Goal: Transaction & Acquisition: Purchase product/service

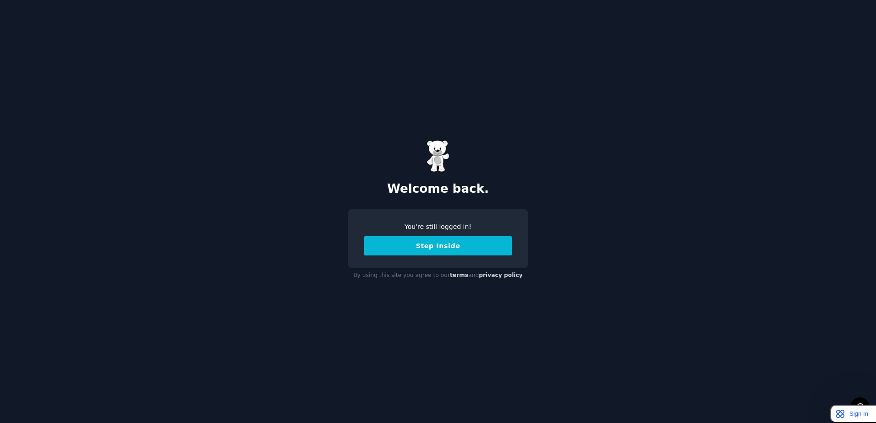
click at [415, 255] on button "Step Inside" at bounding box center [438, 245] width 148 height 19
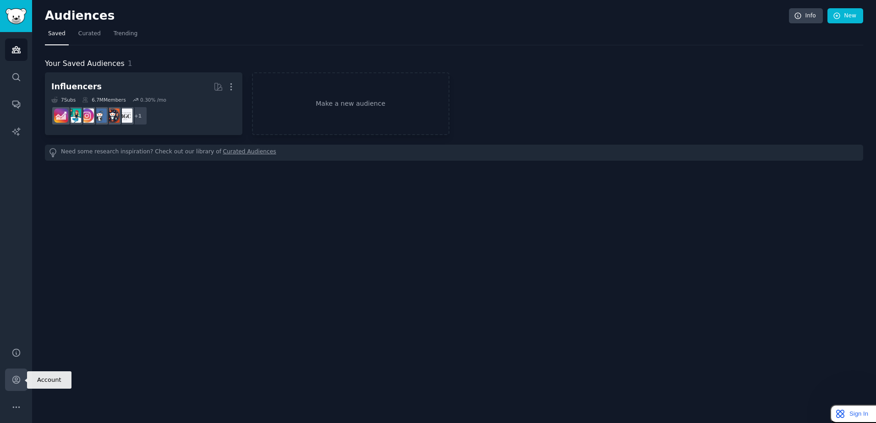
click at [16, 375] on link "Account" at bounding box center [16, 380] width 22 height 22
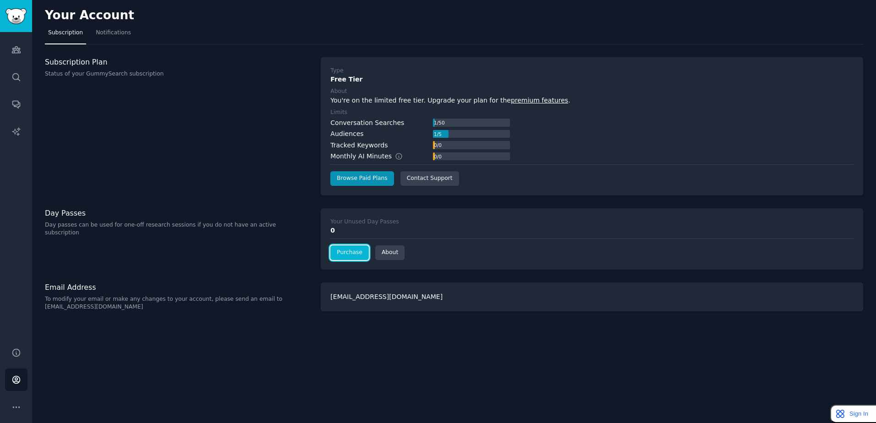
click at [345, 252] on link "Purchase" at bounding box center [349, 253] width 38 height 15
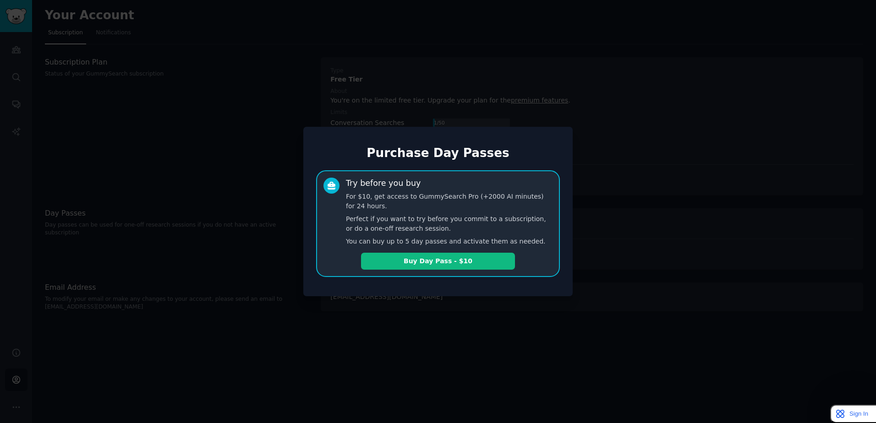
click at [160, 259] on div at bounding box center [438, 211] width 876 height 423
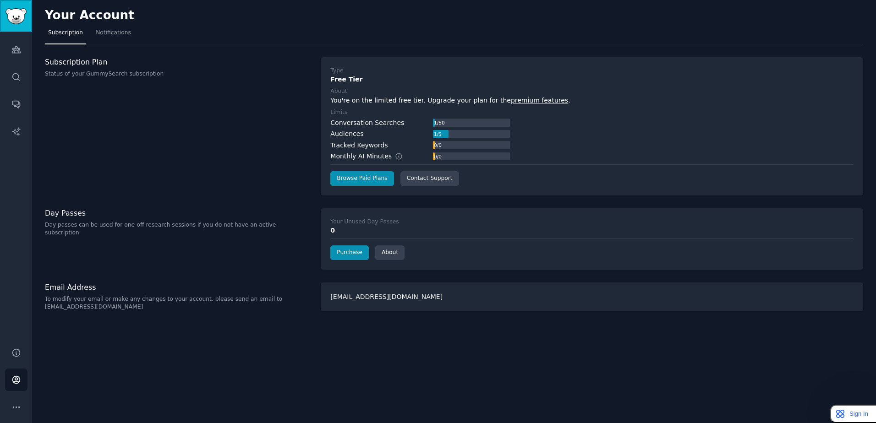
click at [22, 22] on img "Sidebar" at bounding box center [15, 16] width 21 height 16
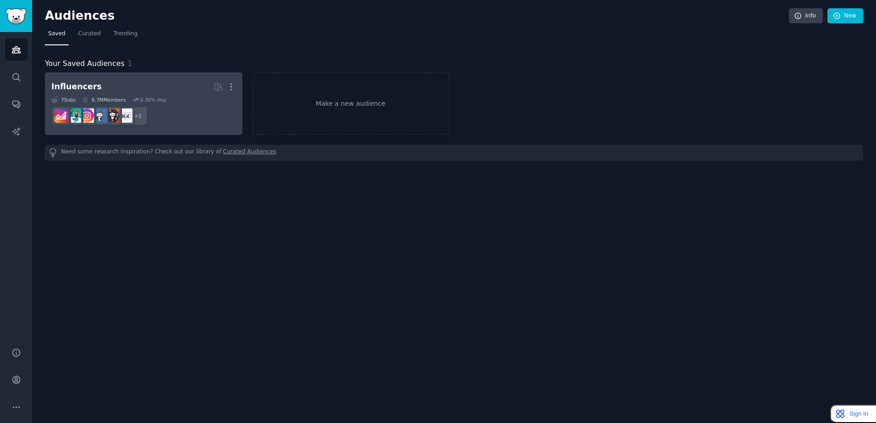
click at [157, 79] on h2 "Influencers More" at bounding box center [143, 87] width 185 height 16
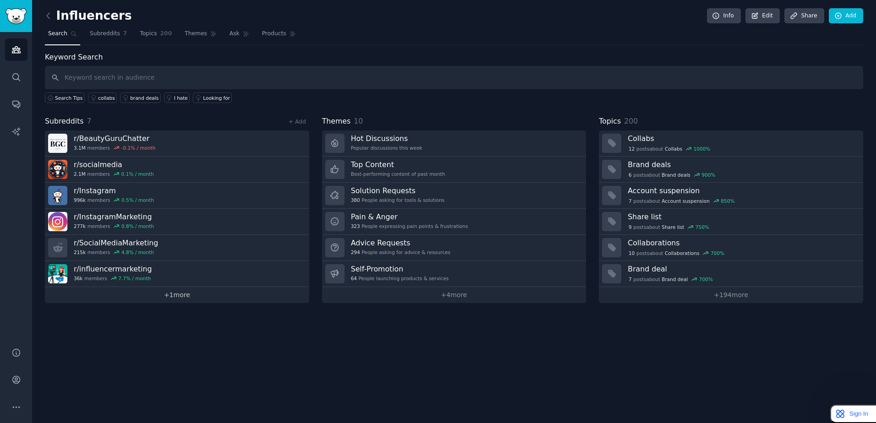
click at [204, 297] on link "+ 1 more" at bounding box center [177, 295] width 264 height 16
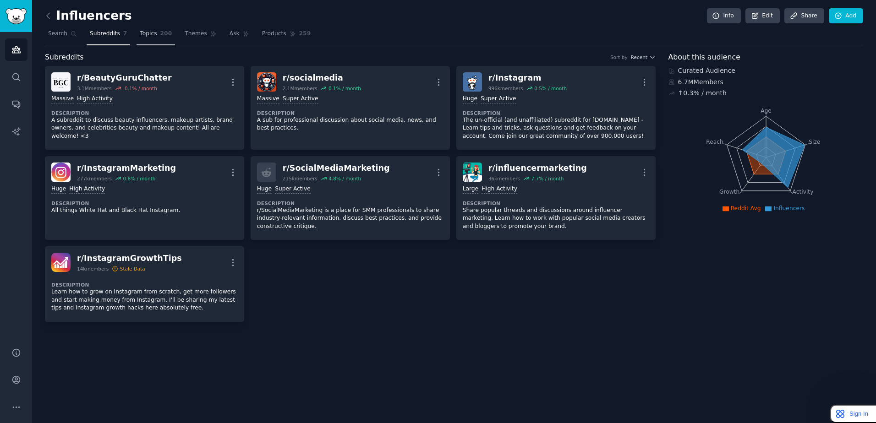
click at [155, 39] on link "Topics 200" at bounding box center [156, 36] width 38 height 19
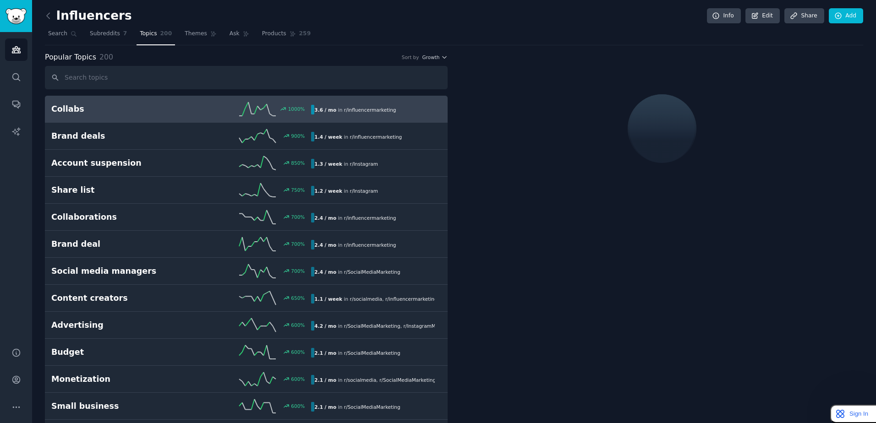
click at [159, 111] on h2 "Collabs" at bounding box center [116, 109] width 130 height 11
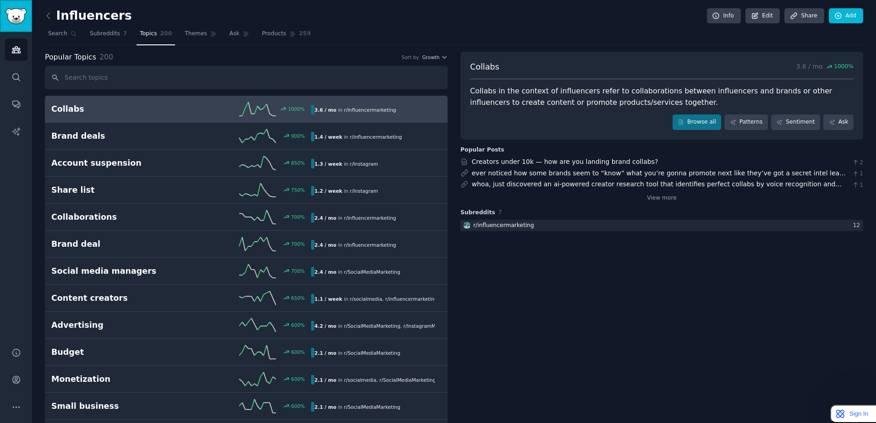
click at [17, 18] on img "Sidebar" at bounding box center [15, 16] width 21 height 16
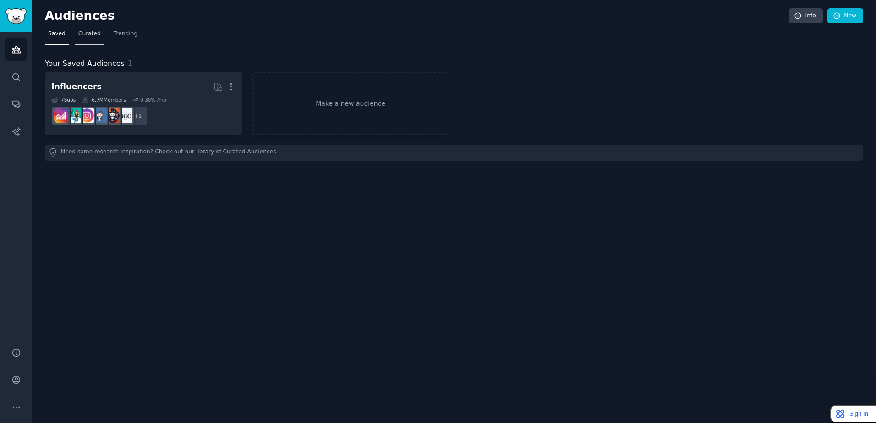
click at [88, 34] on span "Curated" at bounding box center [89, 34] width 22 height 8
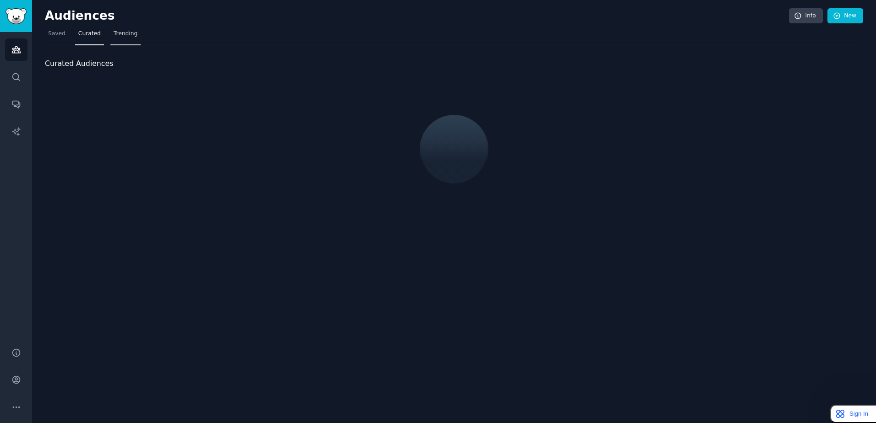
click at [121, 35] on span "Trending" at bounding box center [126, 34] width 24 height 8
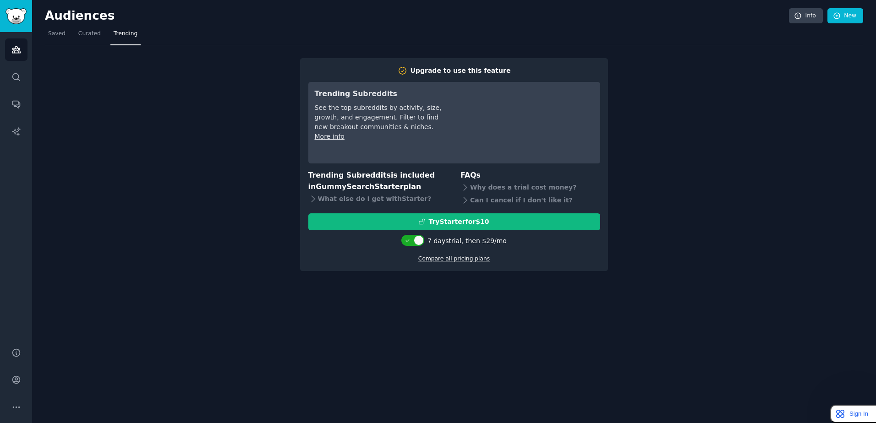
click at [473, 256] on link "Compare all pricing plans" at bounding box center [453, 259] width 71 height 6
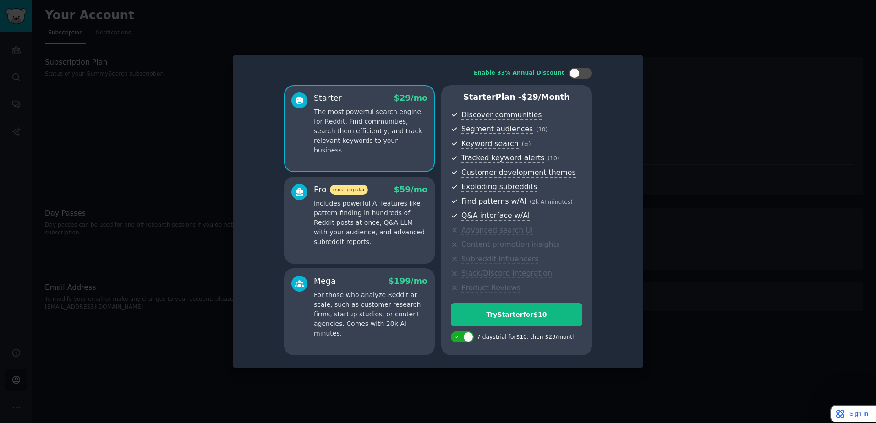
click at [638, 251] on div "Enable 33% Annual Discount Starter $ 29 /mo The most powerful search engine for…" at bounding box center [438, 211] width 411 height 313
click at [344, 234] on p "Includes powerful AI features like pattern-finding in hundreds of Reddit posts …" at bounding box center [371, 223] width 114 height 48
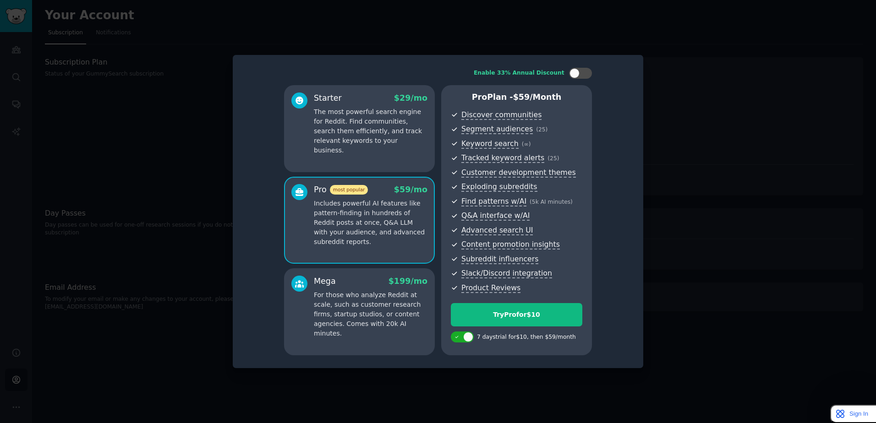
click at [344, 300] on p "For those who analyze Reddit at scale, such as customer research firms, startup…" at bounding box center [371, 314] width 114 height 48
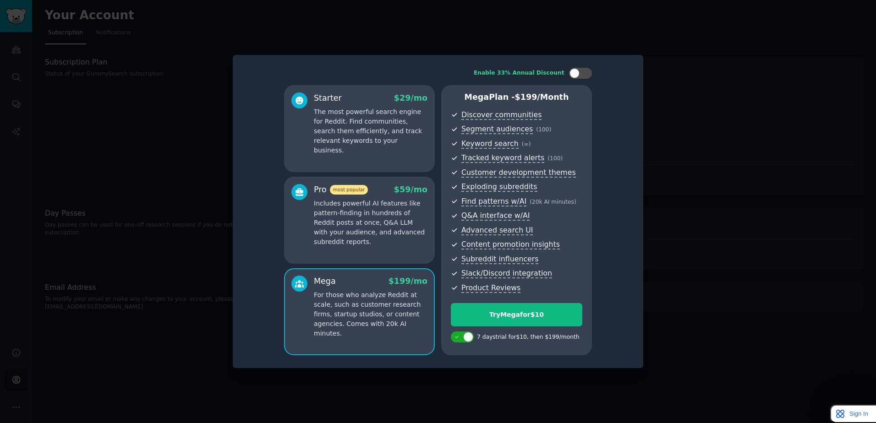
click at [312, 255] on div "Pro most popular $ 59 /mo Includes powerful AI features like pattern-finding in…" at bounding box center [359, 220] width 151 height 87
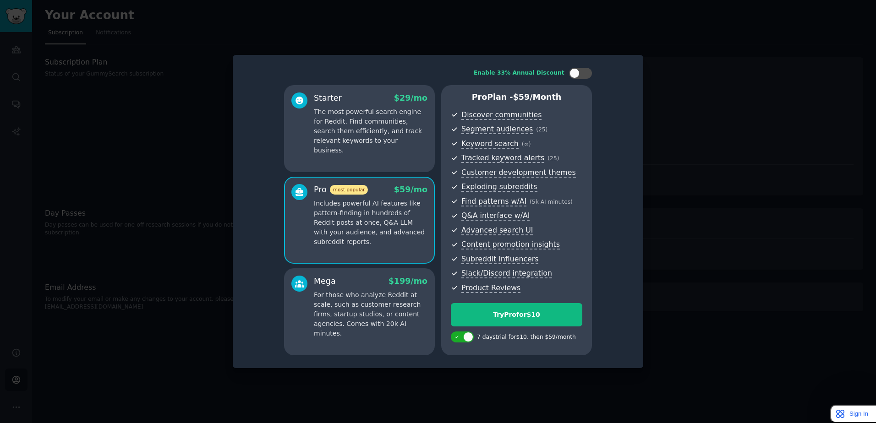
click at [342, 318] on p "For those who analyze Reddit at scale, such as customer research firms, startup…" at bounding box center [371, 314] width 114 height 48
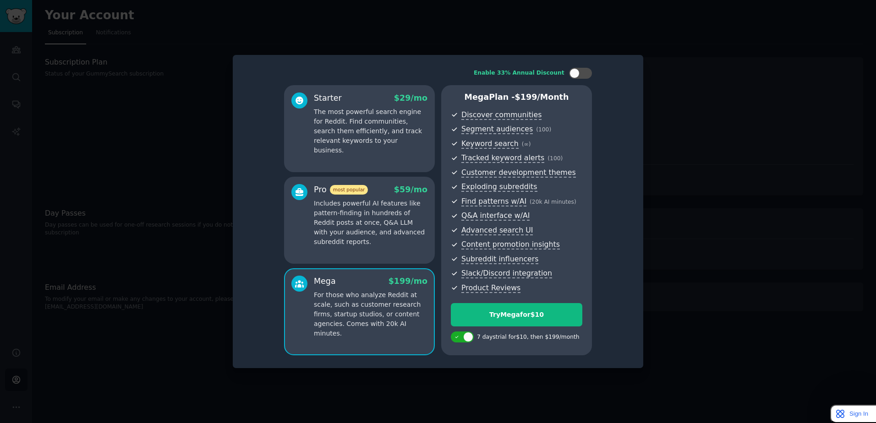
click at [363, 254] on div "Pro most popular $ 59 /mo Includes powerful AI features like pattern-finding in…" at bounding box center [359, 220] width 151 height 87
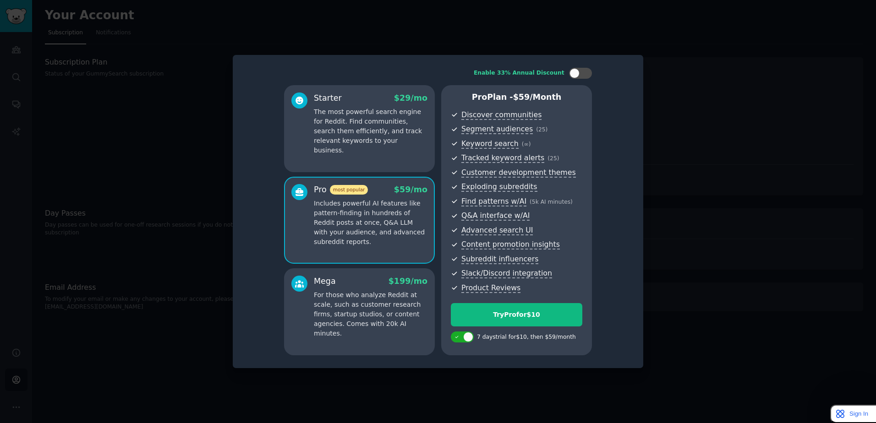
click at [365, 309] on p "For those who analyze Reddit at scale, such as customer research firms, startup…" at bounding box center [371, 314] width 114 height 48
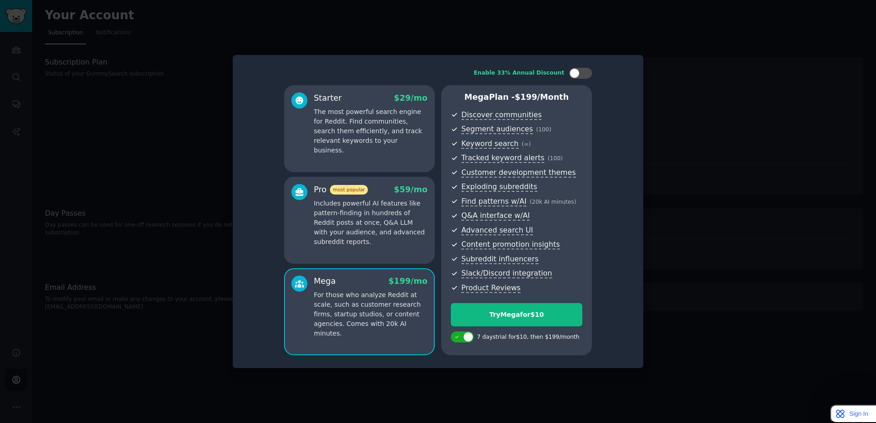
click at [377, 237] on p "Includes powerful AI features like pattern-finding in hundreds of Reddit posts …" at bounding box center [371, 223] width 114 height 48
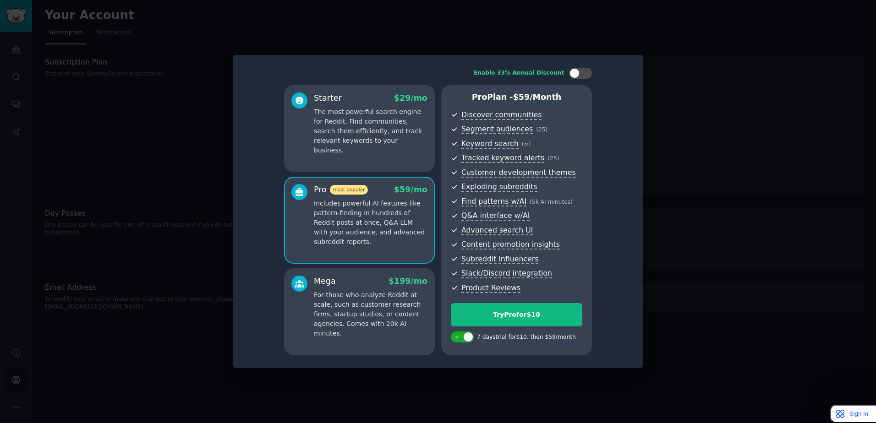
click at [367, 325] on p "For those who analyze Reddit at scale, such as customer research firms, startup…" at bounding box center [371, 314] width 114 height 48
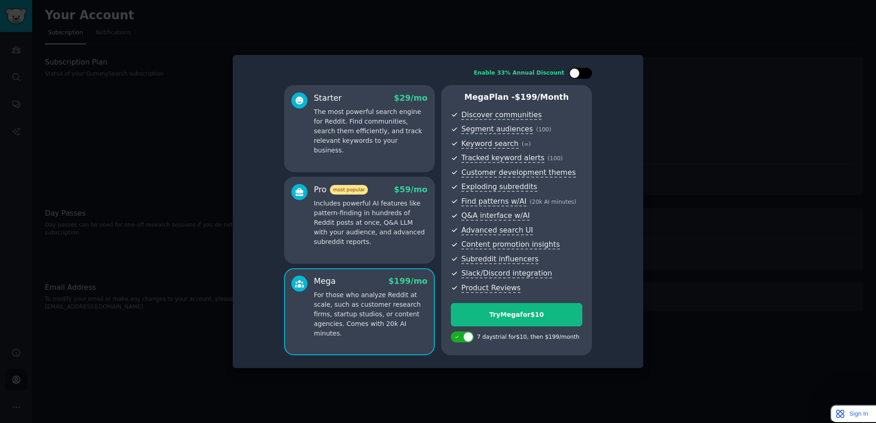
click at [572, 72] on div at bounding box center [575, 73] width 10 height 10
click at [581, 72] on div at bounding box center [580, 73] width 23 height 11
checkbox input "false"
click at [390, 225] on p "Includes powerful AI features like pattern-finding in hundreds of Reddit posts …" at bounding box center [371, 223] width 114 height 48
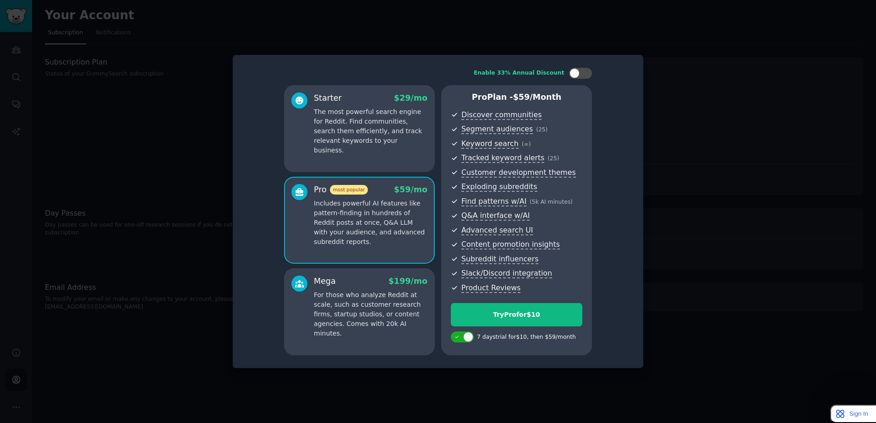
click at [385, 304] on p "For those who analyze Reddit at scale, such as customer research firms, startup…" at bounding box center [371, 314] width 114 height 48
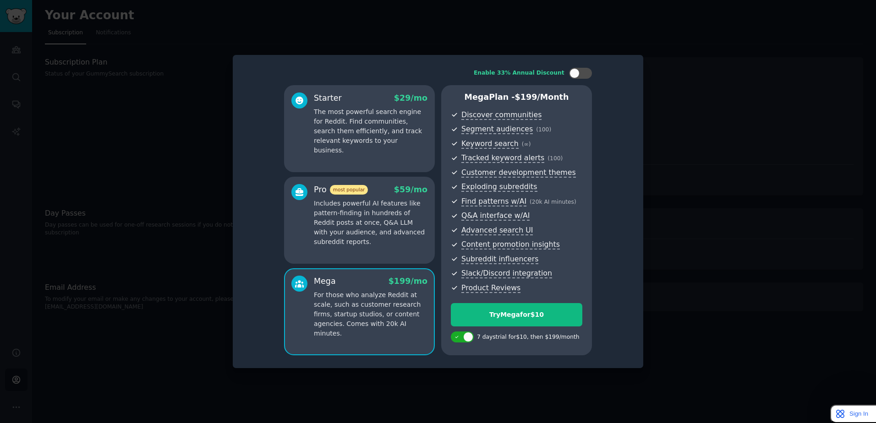
click at [393, 235] on p "Includes powerful AI features like pattern-finding in hundreds of Reddit posts …" at bounding box center [371, 223] width 114 height 48
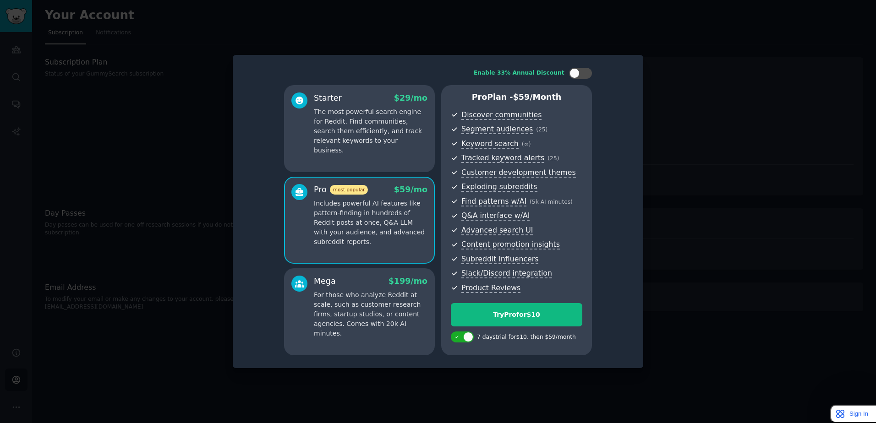
click at [387, 305] on p "For those who analyze Reddit at scale, such as customer research firms, startup…" at bounding box center [371, 314] width 114 height 48
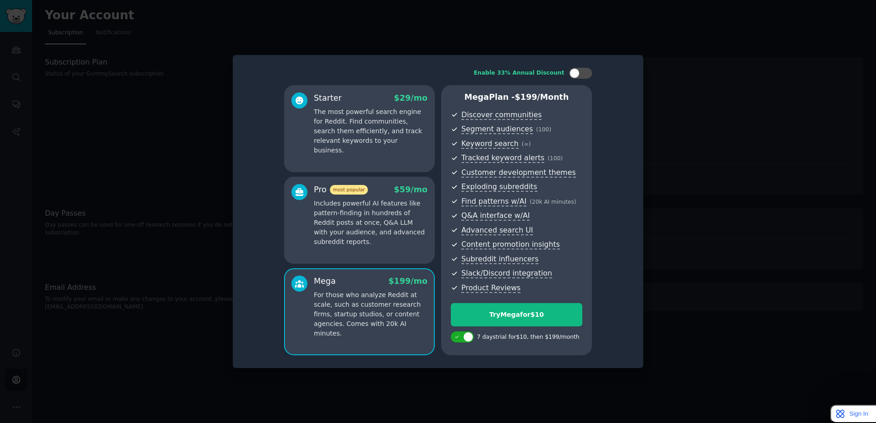
click at [389, 244] on p "Includes powerful AI features like pattern-finding in hundreds of Reddit posts …" at bounding box center [371, 223] width 114 height 48
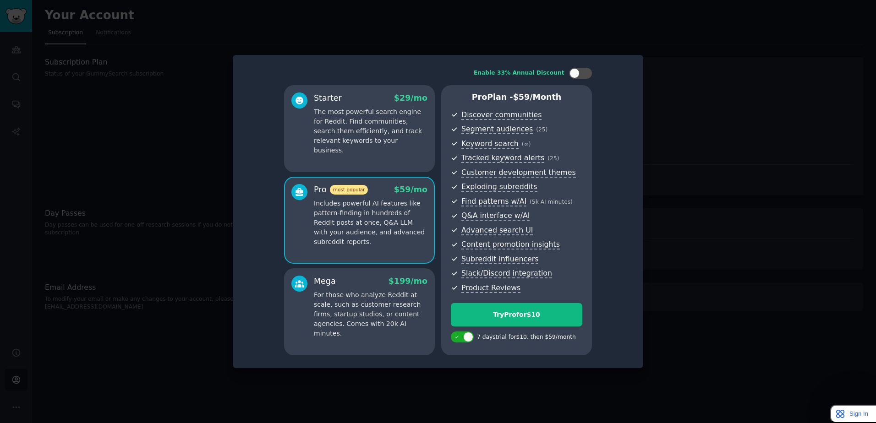
click at [382, 308] on p "For those who analyze Reddit at scale, such as customer research firms, startup…" at bounding box center [371, 314] width 114 height 48
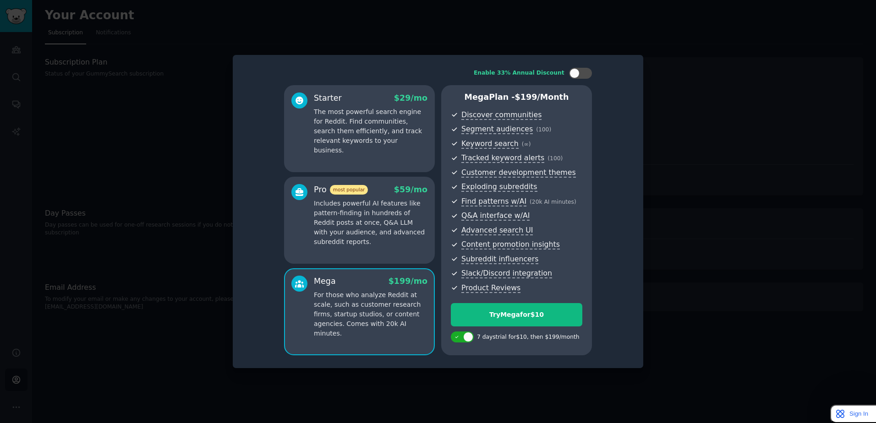
click at [394, 246] on p "Includes powerful AI features like pattern-finding in hundreds of Reddit posts …" at bounding box center [371, 223] width 114 height 48
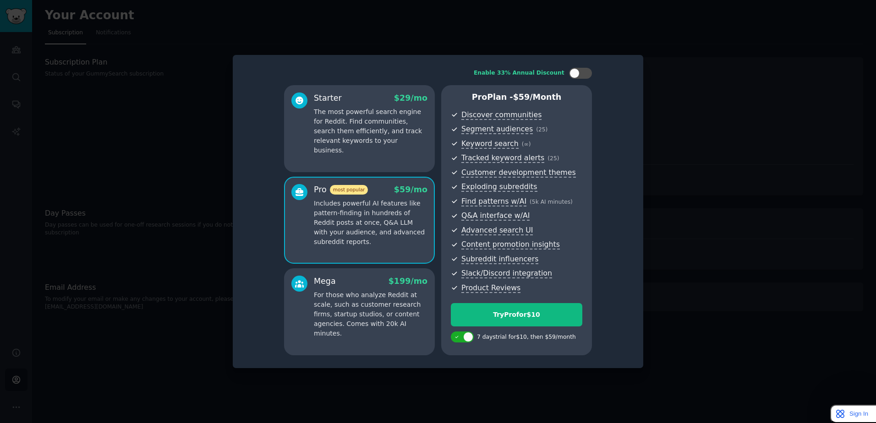
click at [387, 310] on p "For those who analyze Reddit at scale, such as customer research firms, startup…" at bounding box center [371, 314] width 114 height 48
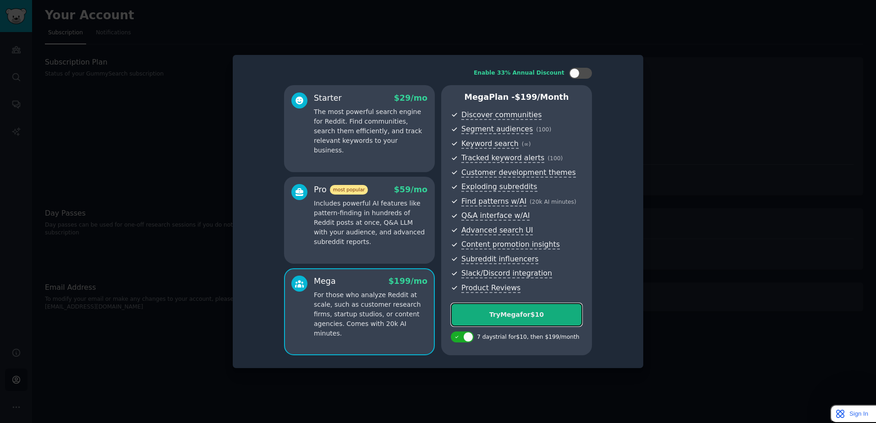
click at [552, 313] on div "Try Mega for $10" at bounding box center [516, 315] width 131 height 10
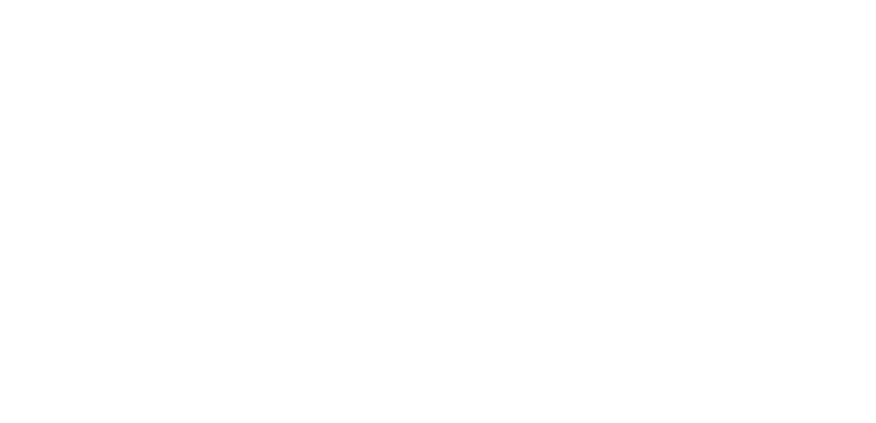
click at [19, 18] on img "Sidebar" at bounding box center [15, 16] width 21 height 16
click at [21, 76] on icon "Sidebar" at bounding box center [16, 77] width 10 height 10
click at [20, 54] on icon "Sidebar" at bounding box center [16, 50] width 10 height 10
click at [234, 88] on icon "button" at bounding box center [231, 87] width 10 height 10
click at [202, 107] on p "Delete" at bounding box center [206, 106] width 21 height 10
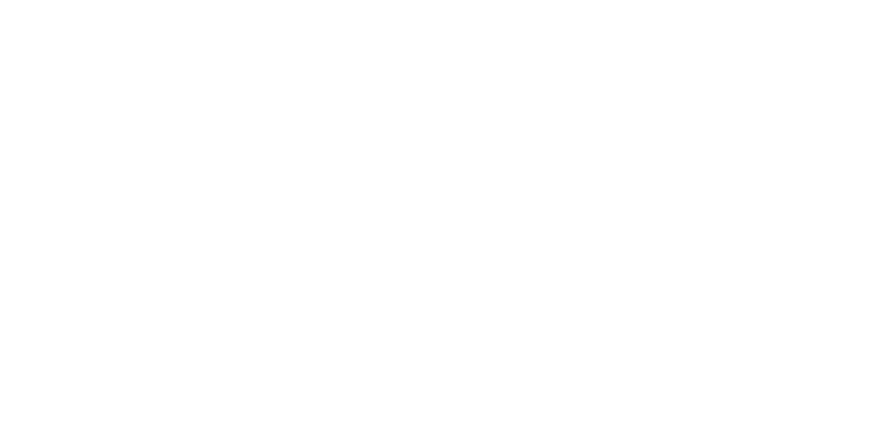
drag, startPoint x: 171, startPoint y: 303, endPoint x: 168, endPoint y: 155, distance: 148.0
click at [287, 146] on input "text" at bounding box center [415, 144] width 333 height 17
click at [427, 167] on link "trending subreddits" at bounding box center [460, 168] width 66 height 5
drag, startPoint x: 26, startPoint y: 311, endPoint x: -25, endPoint y: 111, distance: 206.6
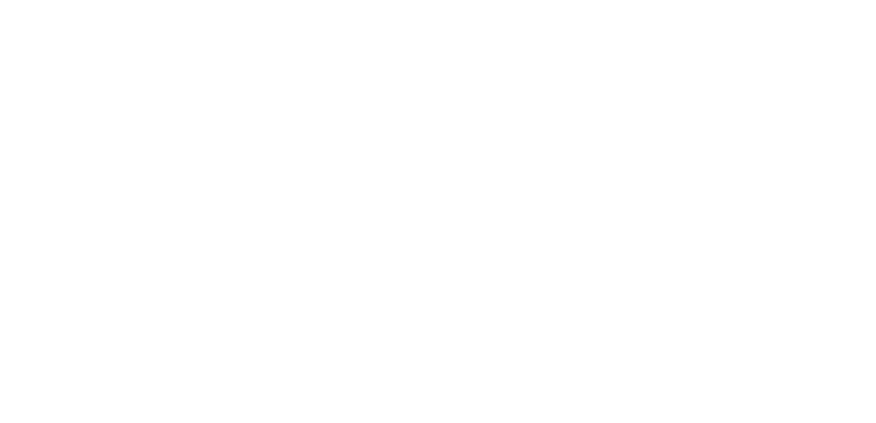
scroll to position [0, 0]
click at [756, 60] on div "Top Subreddits Top Subreddits Largest Active Growing Sort by Member Growth Time…" at bounding box center [454, 63] width 818 height 11
click at [753, 70] on div "Top Subreddits Top Subreddits Largest Active Growing Sort by Member Growth Time…" at bounding box center [454, 77] width 818 height 38
click at [750, 62] on span "Member Growth" at bounding box center [730, 63] width 39 height 6
click at [750, 64] on span "Member Growth" at bounding box center [730, 63] width 39 height 6
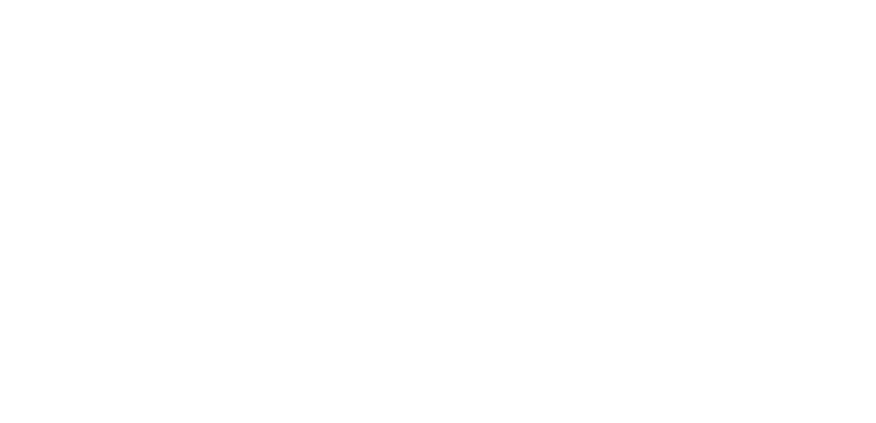
click at [806, 69] on div "Top Subreddits Top Subreddits Largest Active Growing Sort by Member Growth Time…" at bounding box center [454, 63] width 818 height 11
click at [808, 63] on span "Yearly" at bounding box center [801, 63] width 14 height 6
click at [857, 62] on icon "button" at bounding box center [860, 63] width 6 height 6
click at [591, 36] on nav "Saved Curated Trending" at bounding box center [454, 36] width 818 height 19
click at [136, 61] on link "Active" at bounding box center [142, 63] width 24 height 11
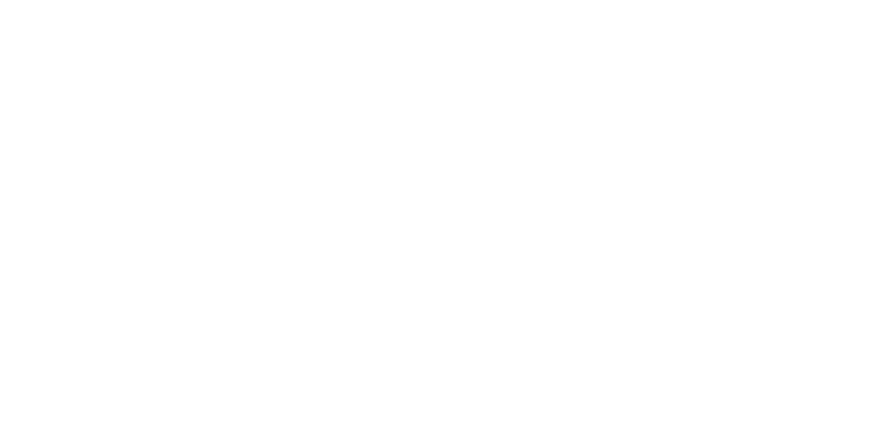
click at [103, 61] on link "Largest" at bounding box center [112, 63] width 27 height 11
click at [135, 98] on div "Audiences Info New Saved Curated Trending Top Subreddits Top Subreddits Largest…" at bounding box center [454, 56] width 818 height 86
click at [145, 83] on input "text" at bounding box center [454, 83] width 818 height 23
click at [158, 63] on link "Growing" at bounding box center [172, 63] width 30 height 11
click at [151, 87] on input "text" at bounding box center [454, 83] width 818 height 23
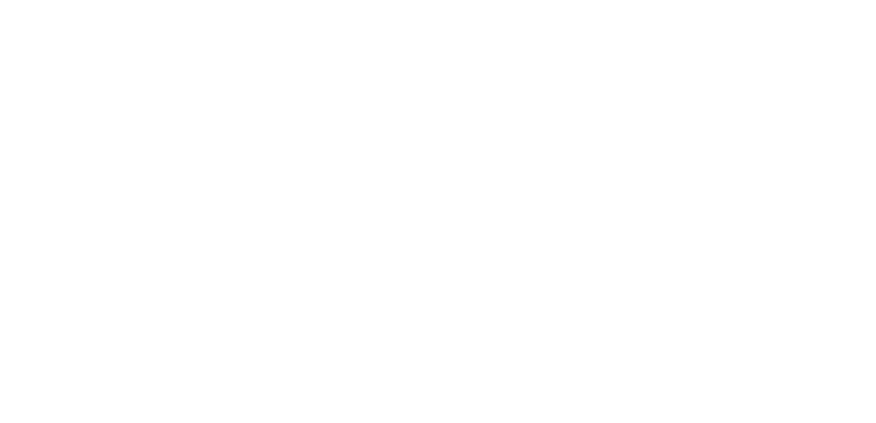
type input "Hobby"
click at [843, 62] on span "All Sizes" at bounding box center [845, 63] width 20 height 6
click at [838, 154] on div "10k - 100k 10k - 100k" at bounding box center [817, 152] width 85 height 22
click at [801, 64] on span "Yearly" at bounding box center [795, 63] width 14 height 6
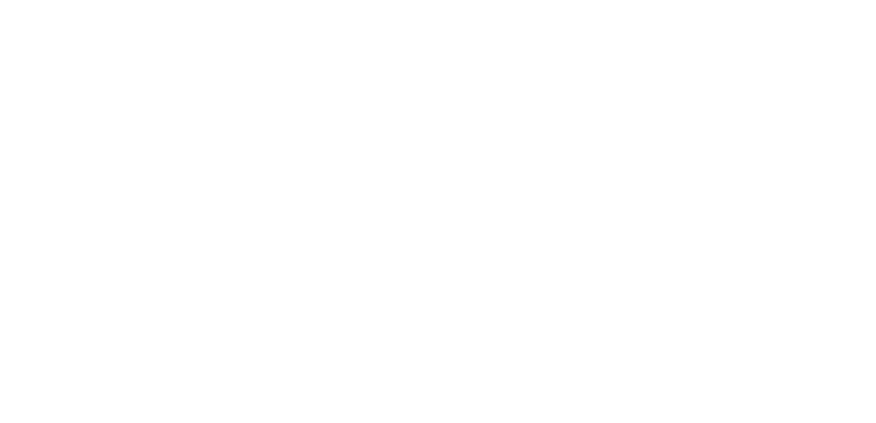
click at [744, 64] on span "Member Growth" at bounding box center [724, 63] width 39 height 6
click at [107, 63] on link "Largest" at bounding box center [112, 63] width 27 height 11
click at [139, 67] on link "Active" at bounding box center [142, 63] width 24 height 11
click at [804, 62] on span "Posts per day" at bounding box center [791, 63] width 33 height 6
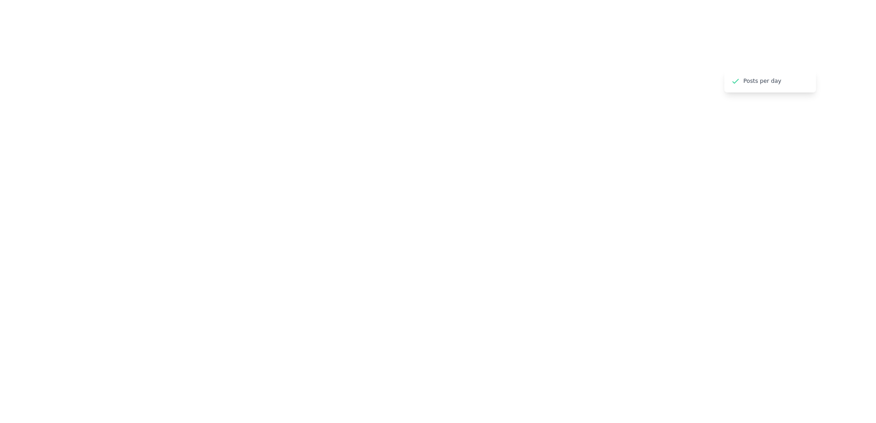
click at [801, 62] on span "Posts per day" at bounding box center [791, 63] width 33 height 6
click at [845, 65] on span "All Sizes" at bounding box center [845, 63] width 20 height 6
click at [816, 155] on div "10k - 100k 10k - 100k" at bounding box center [817, 152] width 85 height 22
click at [191, 90] on input "Hobby" at bounding box center [454, 83] width 818 height 23
drag, startPoint x: 198, startPoint y: 89, endPoint x: -133, endPoint y: 87, distance: 331.3
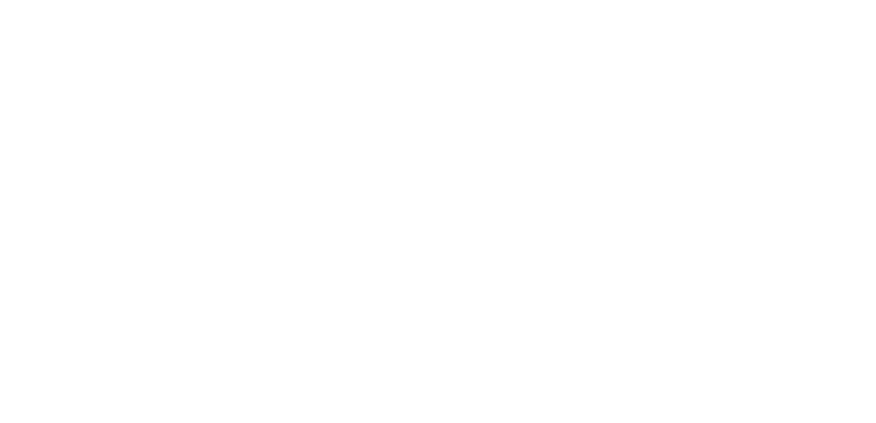
click at [0, 87] on html "Audiences Audiences Search Conversations AI Reports Help Account More Audiences…" at bounding box center [438, 211] width 876 height 423
click at [210, 85] on input "text" at bounding box center [454, 83] width 818 height 23
type input "Prosumer"
click at [15, 78] on icon "Sidebar" at bounding box center [16, 77] width 10 height 10
click at [140, 137] on div "Audience to search Anyone Anyone New Keyword to look for Anything Perform Advan…" at bounding box center [454, 171] width 818 height 258
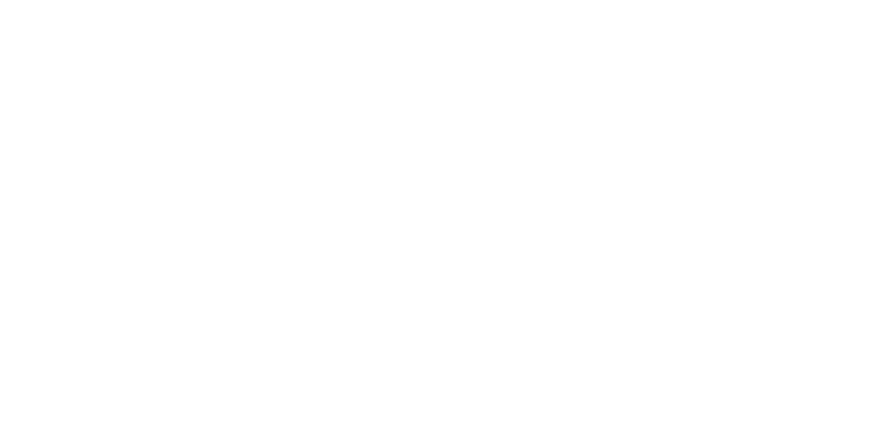
click at [177, 75] on span "Anyone" at bounding box center [225, 66] width 360 height 21
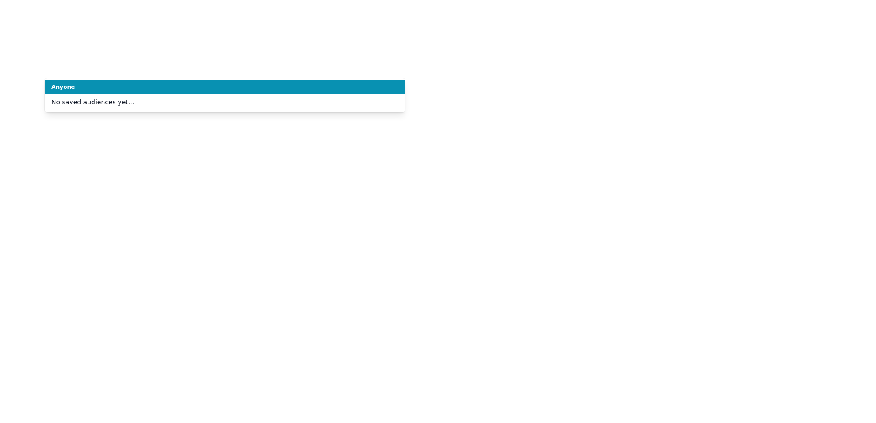
click at [177, 75] on span "Anyone" at bounding box center [225, 66] width 360 height 21
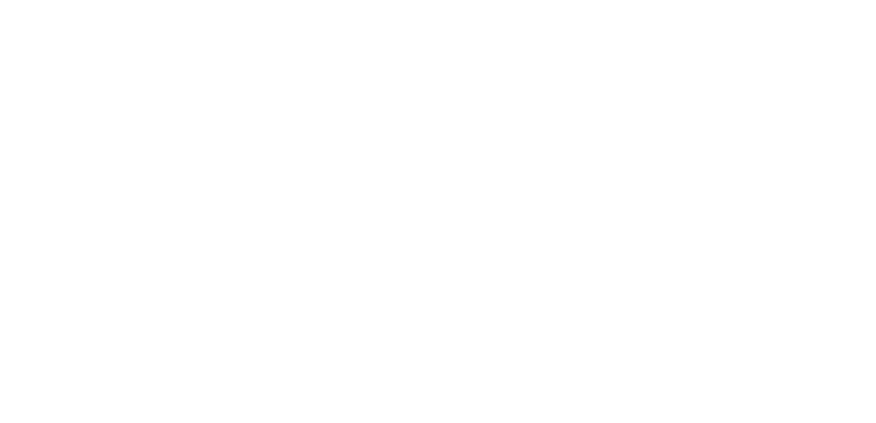
click at [462, 68] on input "text" at bounding box center [591, 67] width 360 height 22
click at [812, 70] on button "Perform Advanced Search" at bounding box center [820, 66] width 85 height 21
click at [522, 76] on input "text" at bounding box center [591, 67] width 360 height 22
type input "I want to tr"
type input "Passions"
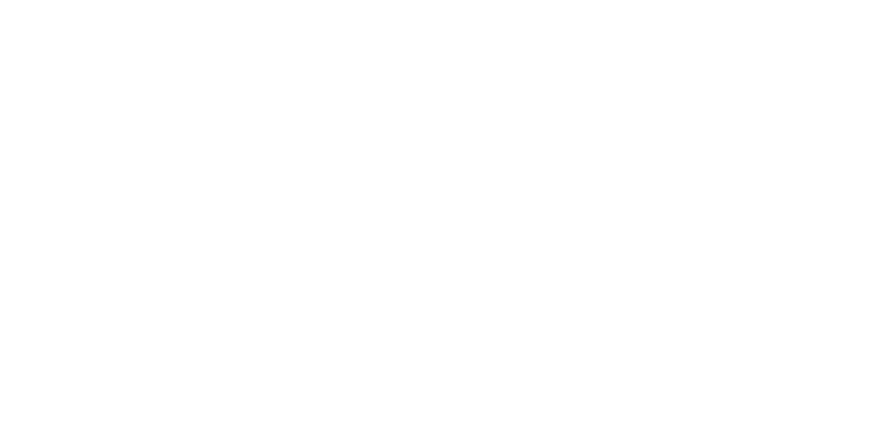
click button "Perform Advanced Search" at bounding box center [820, 66] width 85 height 21
click at [14, 109] on icon "Sidebar" at bounding box center [16, 104] width 10 height 10
click at [8, 130] on link "AI Reports" at bounding box center [16, 132] width 22 height 22
click at [193, 85] on link "No AI reports yet Make any search, then go to the "Patterns" or "Ask" tab to ma…" at bounding box center [318, 81] width 546 height 51
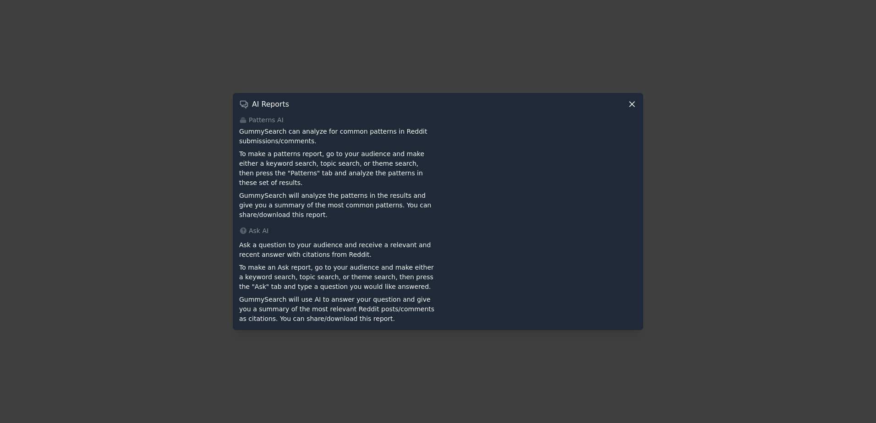
click at [181, 140] on div at bounding box center [438, 211] width 876 height 423
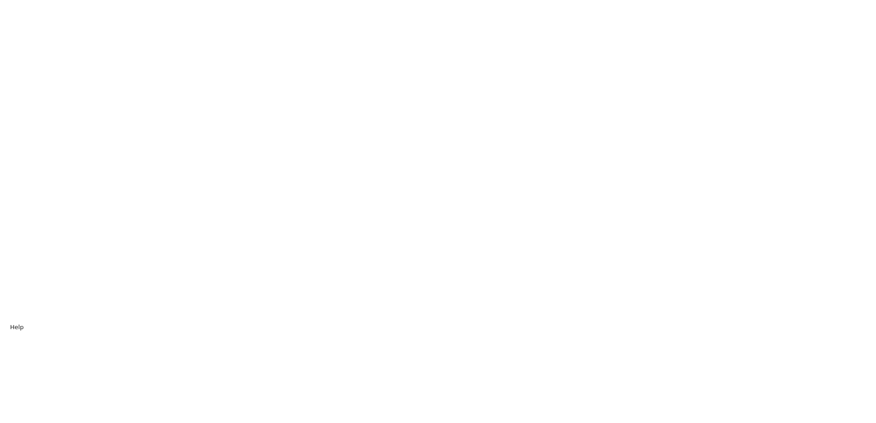
click at [10, 363] on link "Help" at bounding box center [16, 353] width 22 height 22
click at [236, 58] on link "Contact Support Write a question/problem, or record a video with your question" at bounding box center [178, 60] width 266 height 38
click at [151, 158] on div "by creating audiences for customer personas" at bounding box center [181, 158] width 211 height 8
click at [374, 149] on input "text" at bounding box center [415, 144] width 333 height 17
click at [18, 103] on icon "Sidebar" at bounding box center [15, 104] width 7 height 7
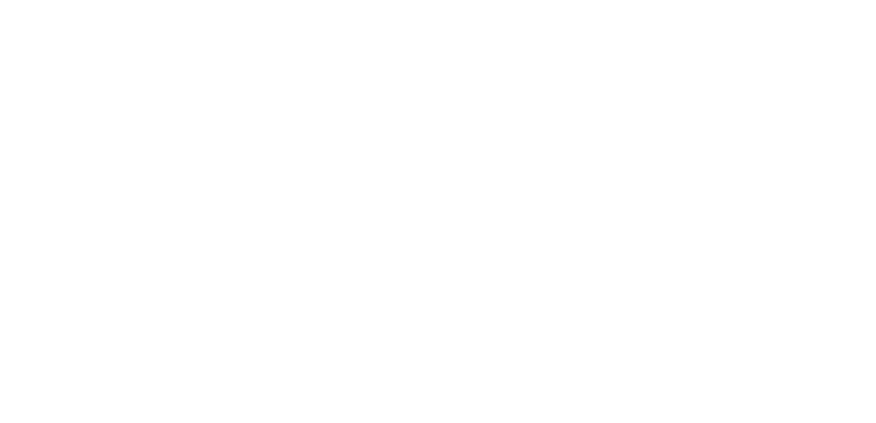
click at [472, 75] on link "No Tracked Keywords Yet Make a search and track it to get notified of new keywo…" at bounding box center [318, 81] width 546 height 51
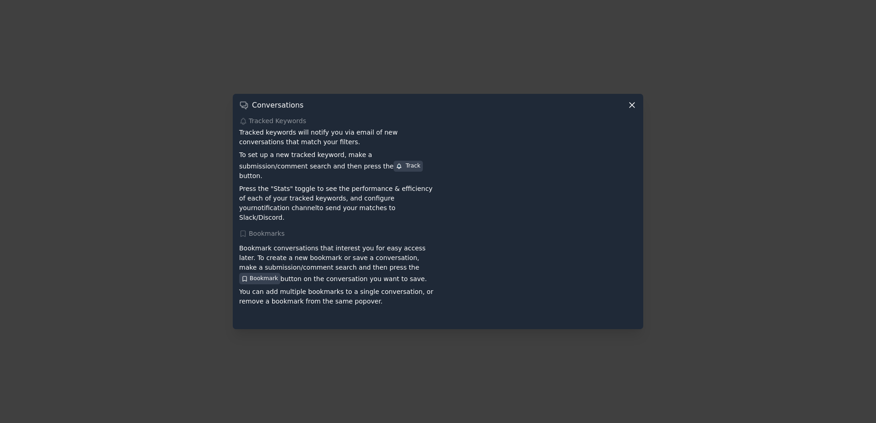
click at [150, 209] on div at bounding box center [438, 211] width 876 height 423
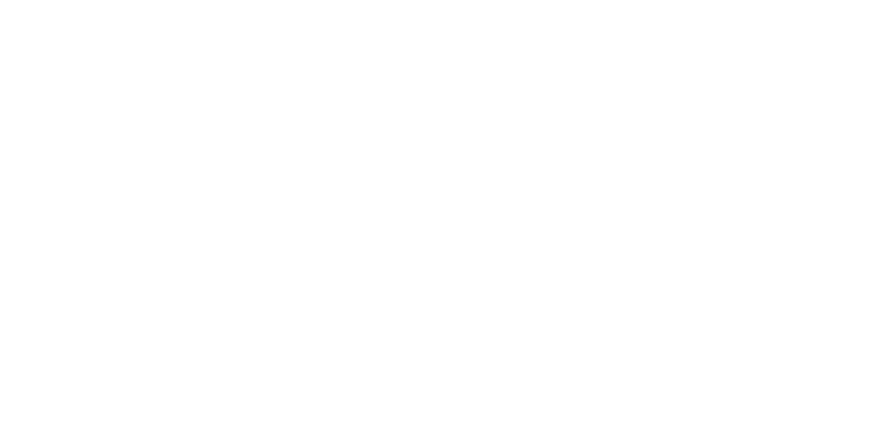
click at [108, 13] on h2 "Conversations" at bounding box center [93, 16] width 97 height 15
click at [856, 21] on link "Info" at bounding box center [846, 16] width 34 height 16
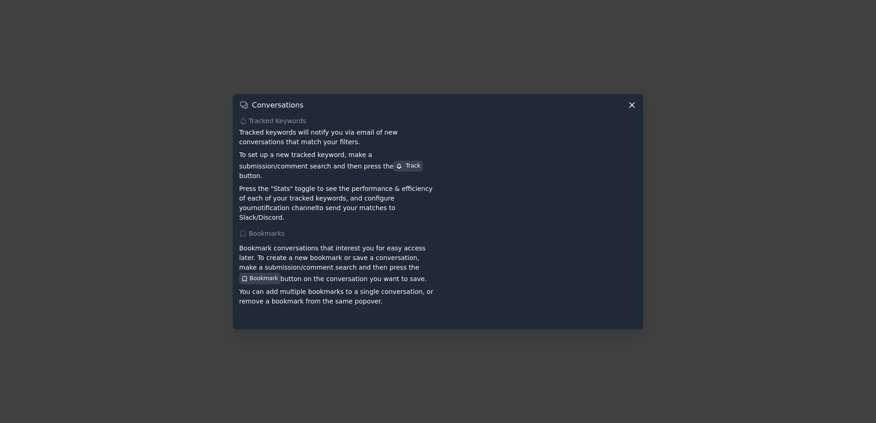
click at [156, 127] on div at bounding box center [438, 211] width 876 height 423
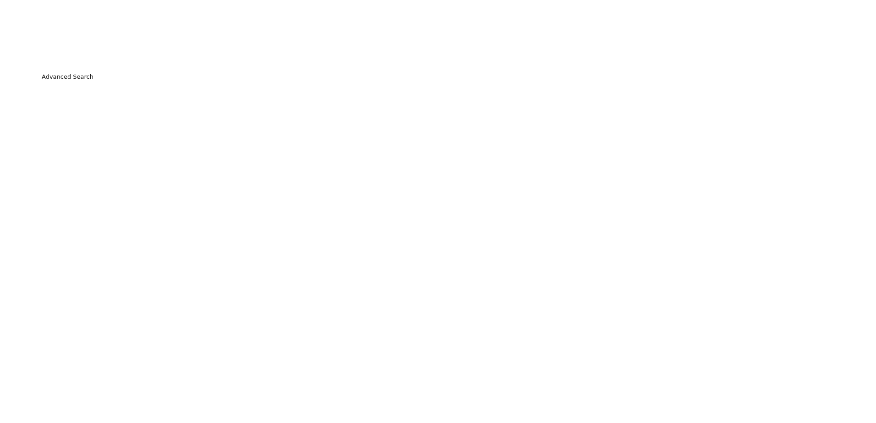
click at [18, 55] on link "Audiences" at bounding box center [16, 49] width 22 height 22
click at [434, 169] on link "trending subreddits" at bounding box center [460, 168] width 66 height 5
click at [490, 387] on span "add search filter" at bounding box center [514, 385] width 74 height 9
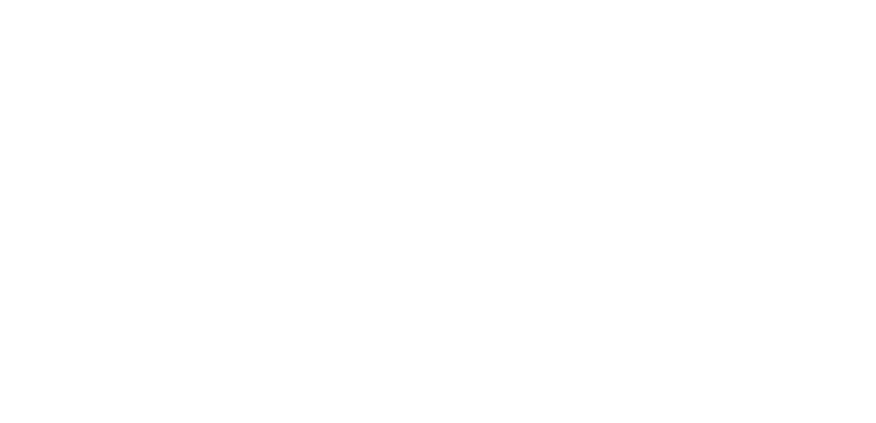
scroll to position [0, 0]
click at [166, 88] on input "text" at bounding box center [454, 83] width 818 height 23
type input "Passion"
drag, startPoint x: 166, startPoint y: 88, endPoint x: -144, endPoint y: 25, distance: 317.0
click at [0, 25] on html "Audiences Audiences Search Conversations AI Reports Help Account More Audiences…" at bounding box center [438, 211] width 876 height 423
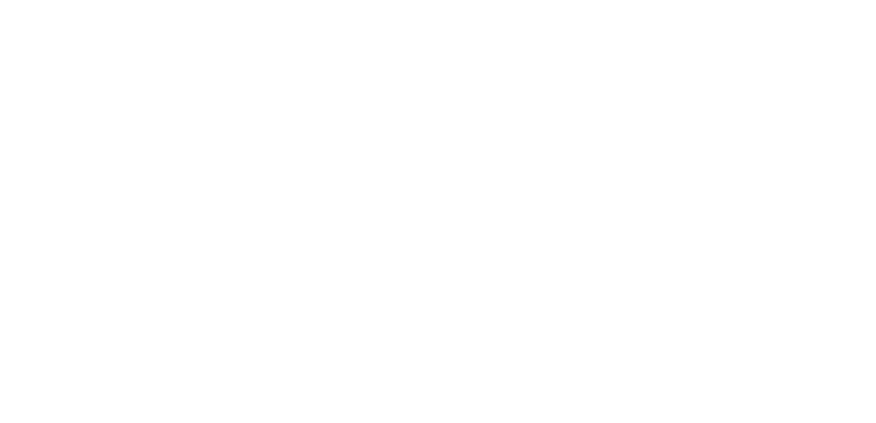
click at [112, 66] on link "Largest" at bounding box center [112, 63] width 27 height 11
click at [130, 84] on input "text" at bounding box center [454, 83] width 818 height 23
click at [76, 63] on div "Top Subreddits" at bounding box center [70, 63] width 51 height 11
click at [55, 29] on link "Saved" at bounding box center [57, 36] width 24 height 19
click at [77, 14] on h2 "Audiences" at bounding box center [417, 16] width 744 height 15
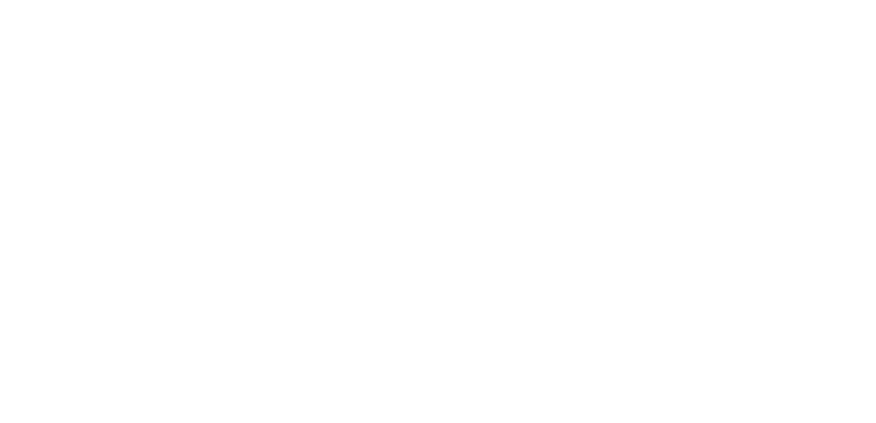
click at [16, 24] on img "Sidebar" at bounding box center [15, 16] width 21 height 16
click at [286, 144] on input "text" at bounding box center [415, 144] width 333 height 17
drag, startPoint x: 180, startPoint y: 314, endPoint x: 181, endPoint y: 69, distance: 245.1
click at [340, 145] on input "text" at bounding box center [415, 144] width 333 height 17
type input "Hobby"
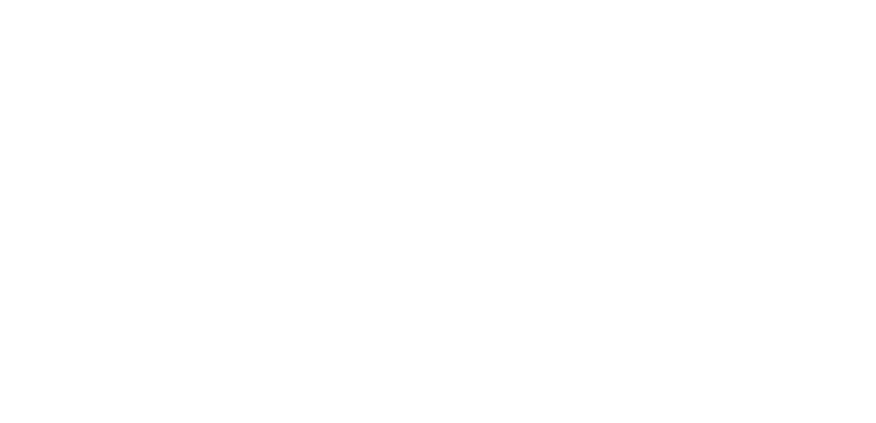
click at [588, 136] on button "Find Communities" at bounding box center [623, 144] width 71 height 17
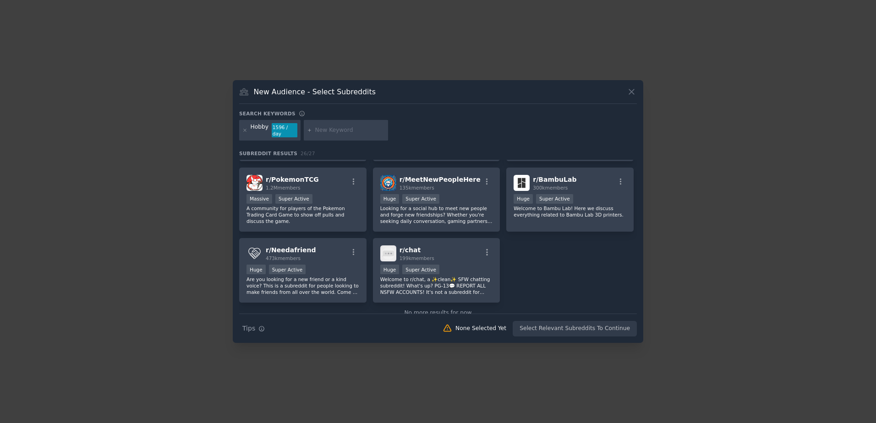
scroll to position [503, 0]
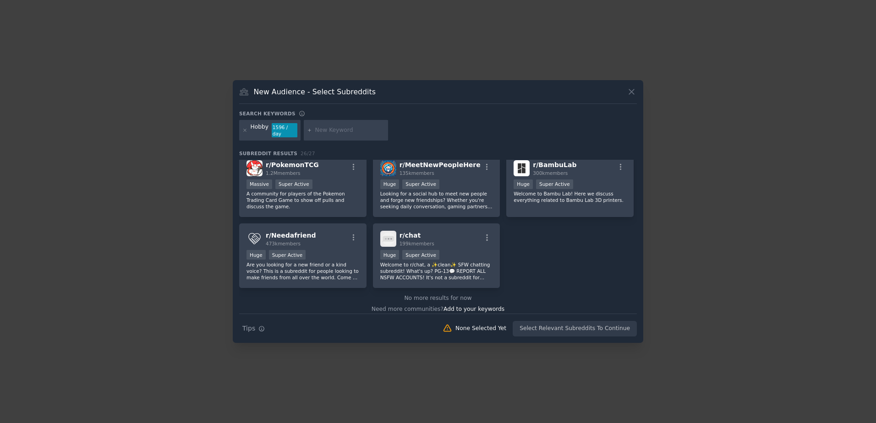
click at [142, 290] on div at bounding box center [438, 211] width 876 height 423
